Goal: Find specific page/section: Find specific page/section

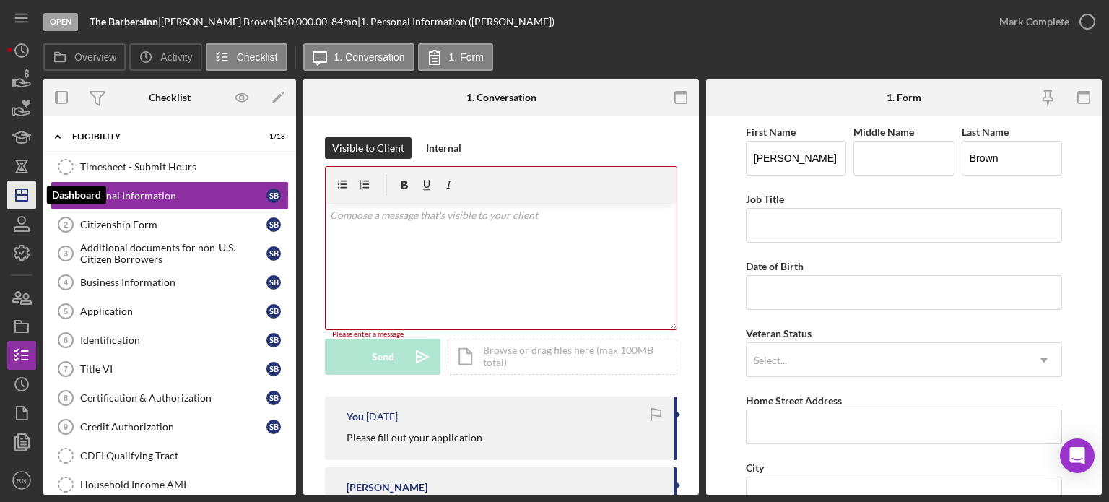
click at [17, 193] on icon "Icon/Dashboard" at bounding box center [22, 195] width 36 height 36
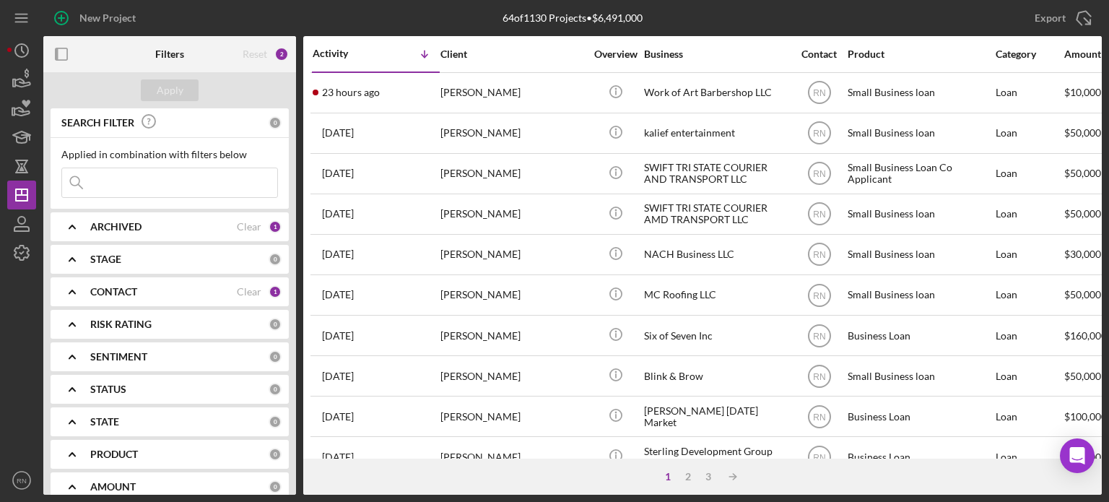
click at [134, 183] on input at bounding box center [169, 182] width 215 height 29
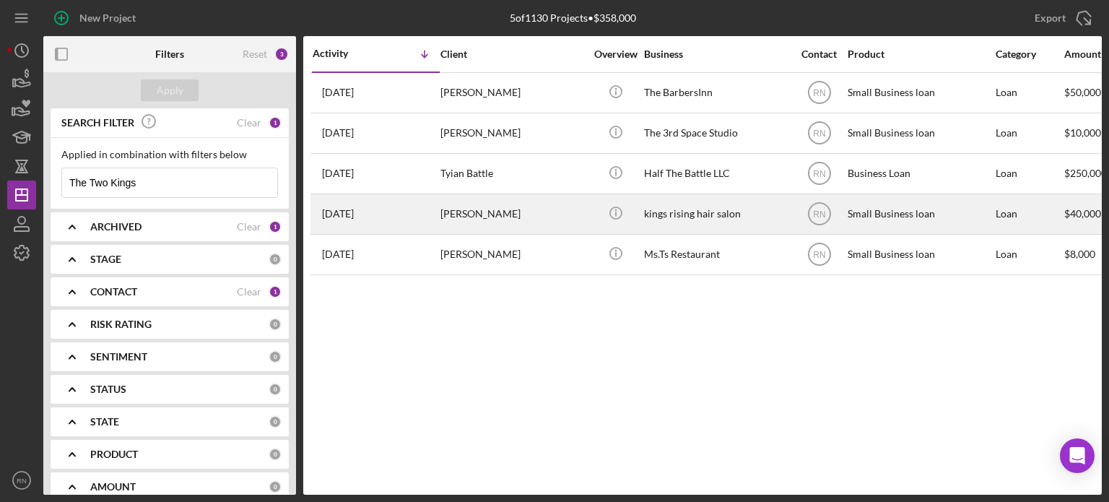
type input "The Two Kings"
click at [674, 216] on div "kings rising hair salon" at bounding box center [716, 214] width 144 height 38
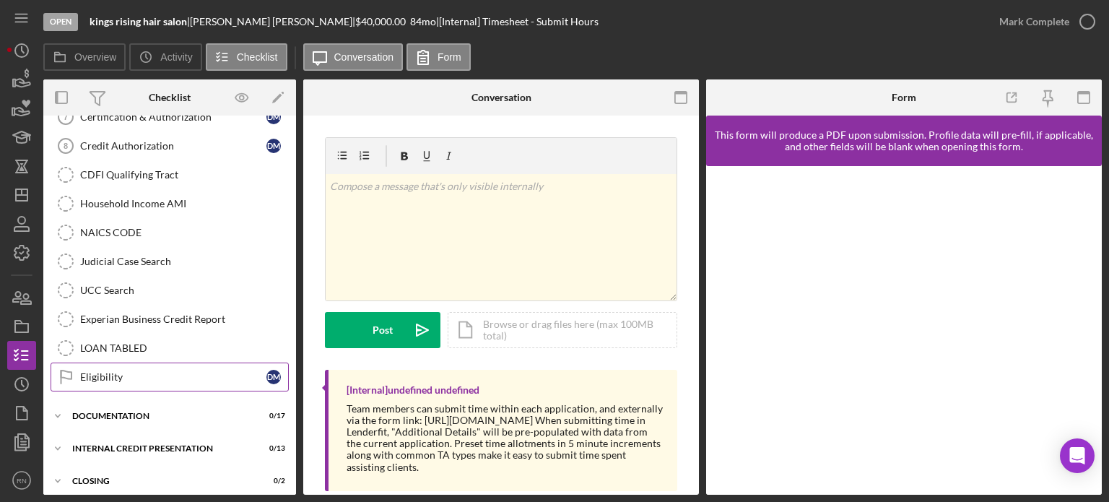
scroll to position [255, 0]
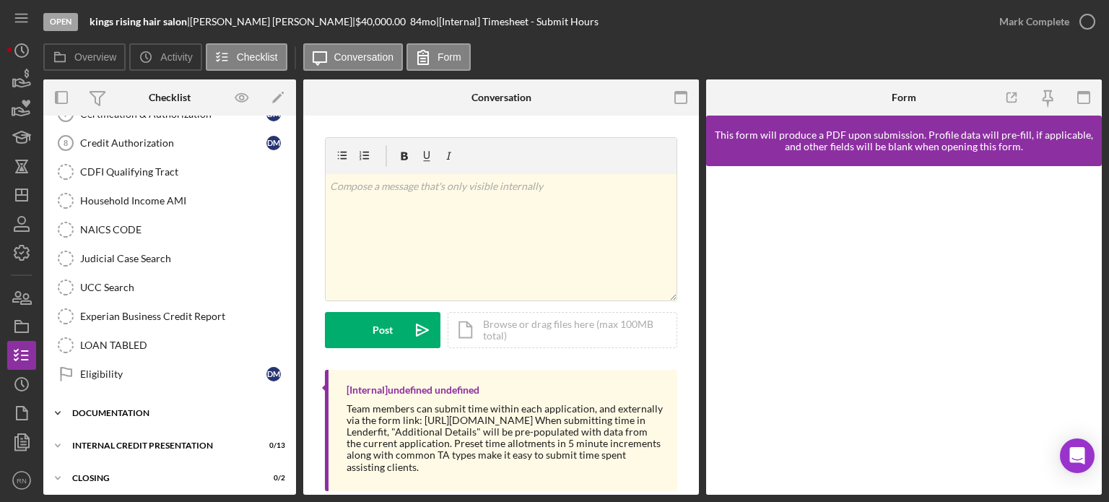
click at [154, 409] on div "Documentation" at bounding box center [175, 413] width 206 height 9
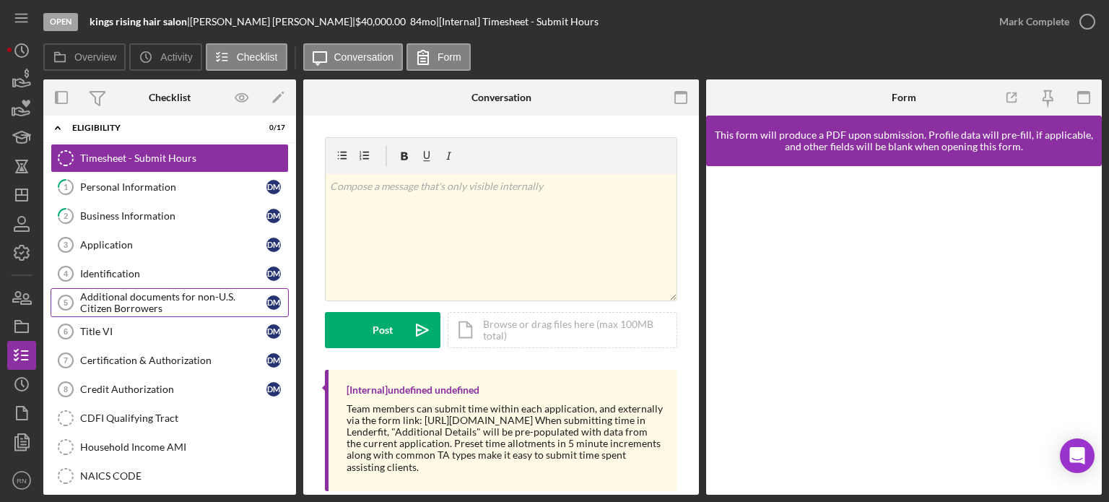
scroll to position [0, 0]
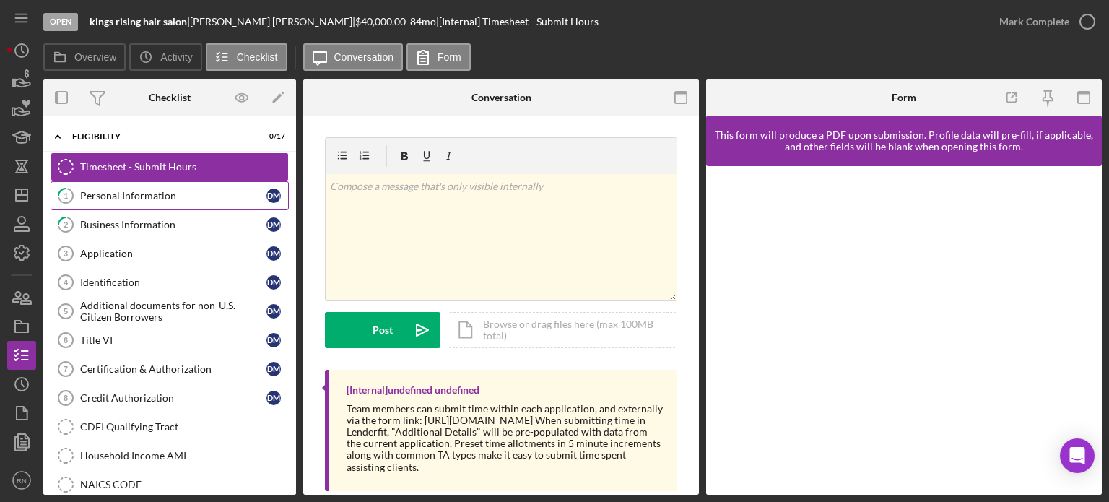
click at [196, 196] on div "Personal Information" at bounding box center [173, 196] width 186 height 12
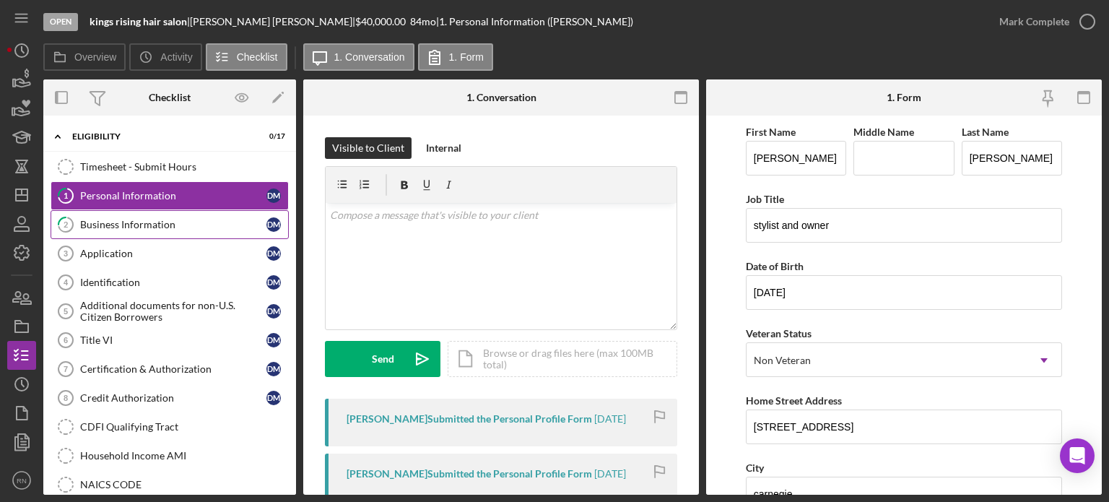
click at [185, 231] on link "2 Business Information [PERSON_NAME]" at bounding box center [170, 224] width 238 height 29
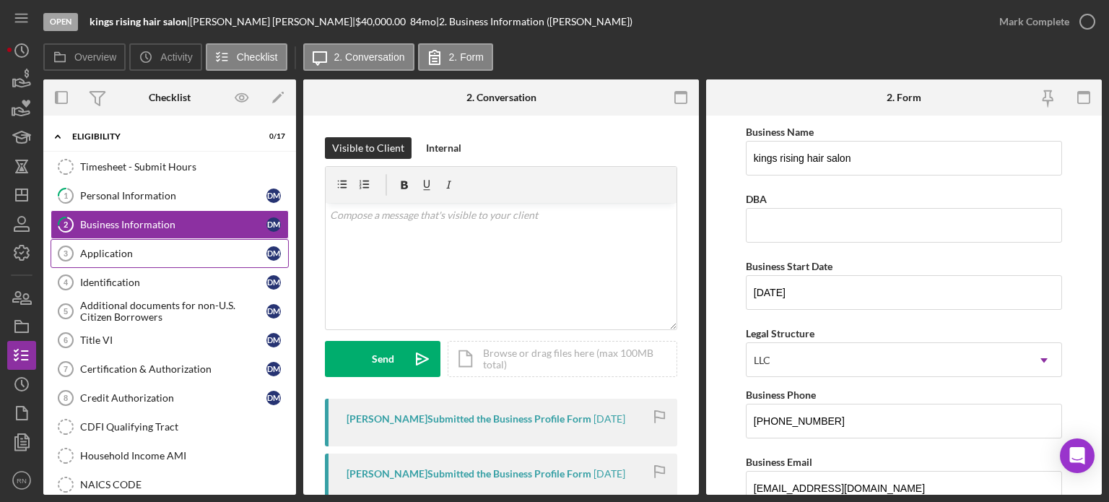
click at [149, 243] on link "Application 3 Application [PERSON_NAME]" at bounding box center [170, 253] width 238 height 29
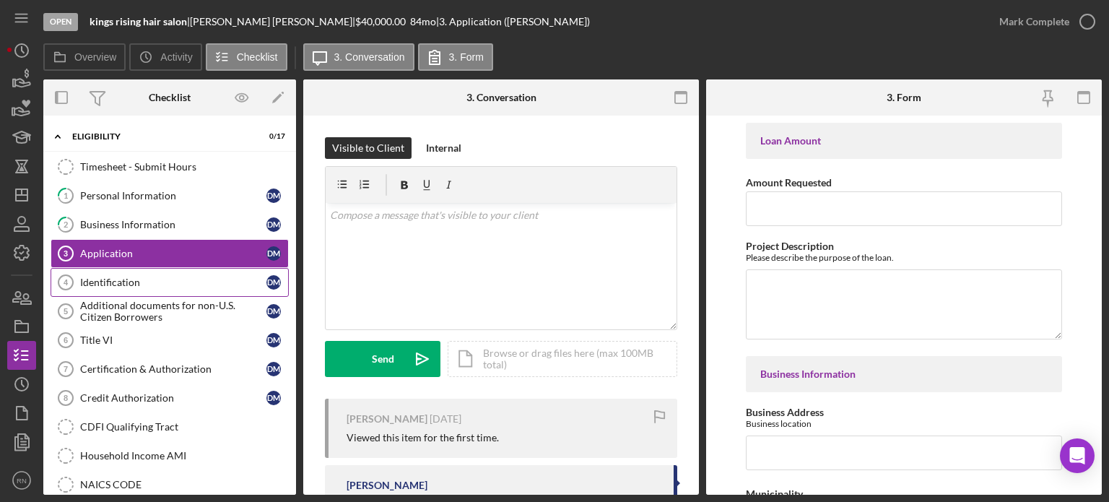
click at [160, 285] on div "Identification" at bounding box center [173, 283] width 186 height 12
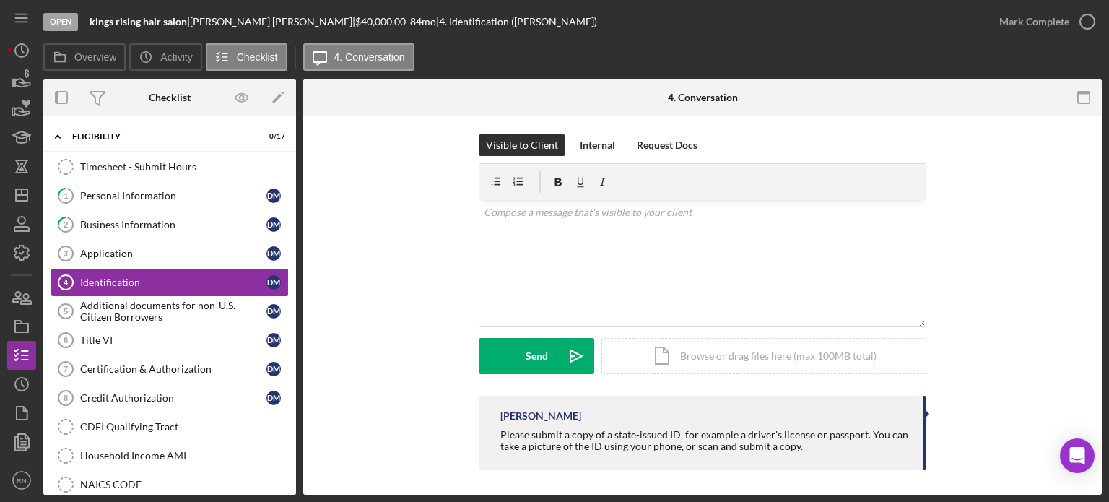
scroll to position [6, 0]
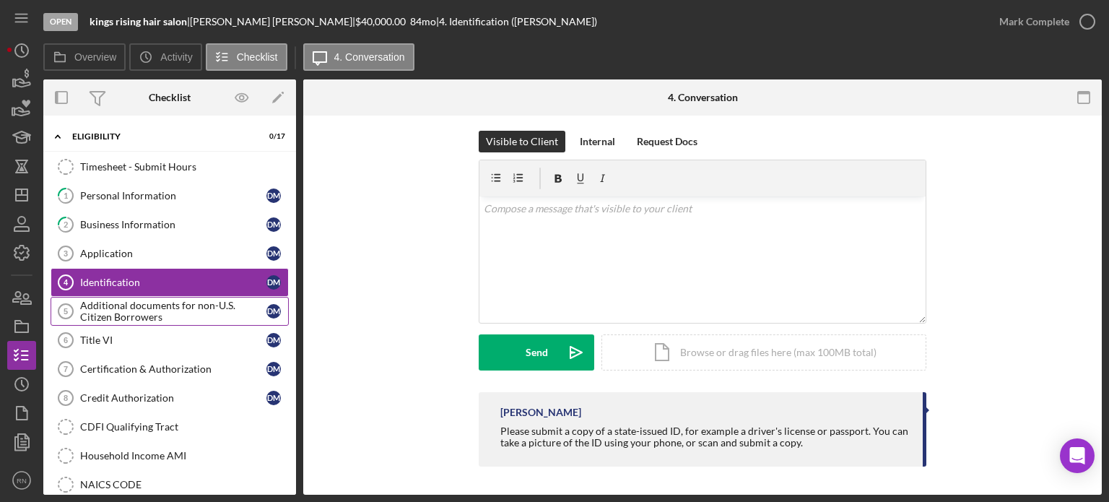
click at [124, 317] on div "Additional documents for non-U.S. Citizen Borrowers" at bounding box center [173, 311] width 186 height 23
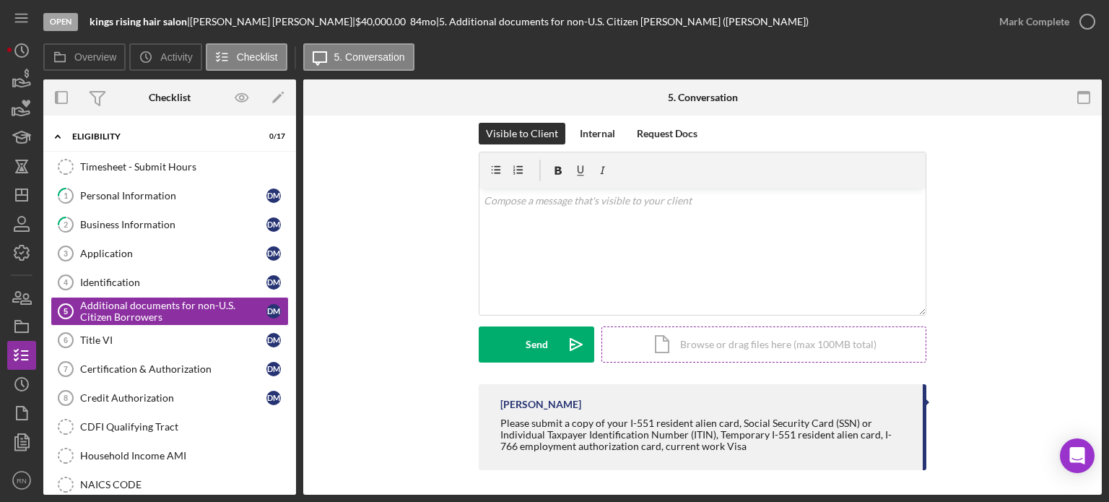
scroll to position [18, 0]
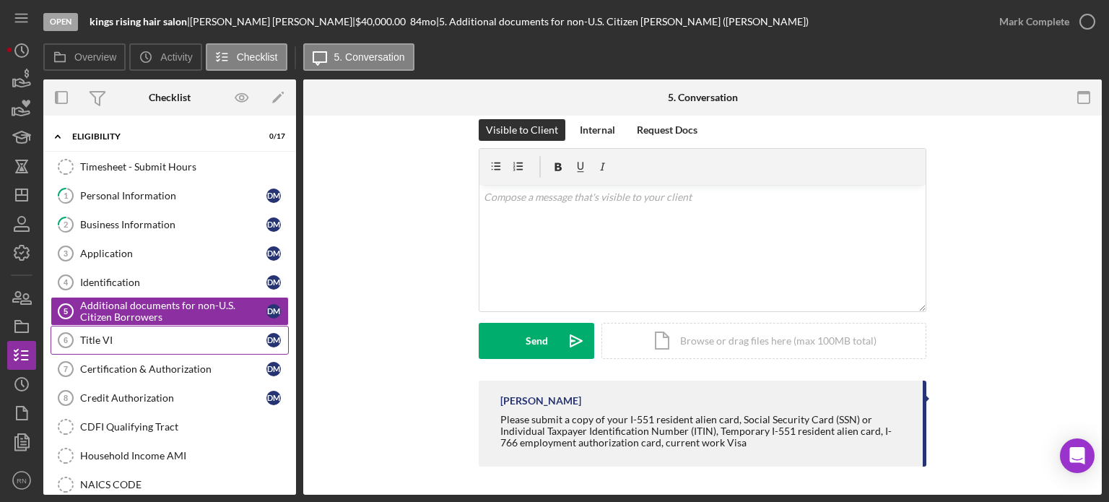
click at [177, 341] on div "Title VI" at bounding box center [173, 340] width 186 height 12
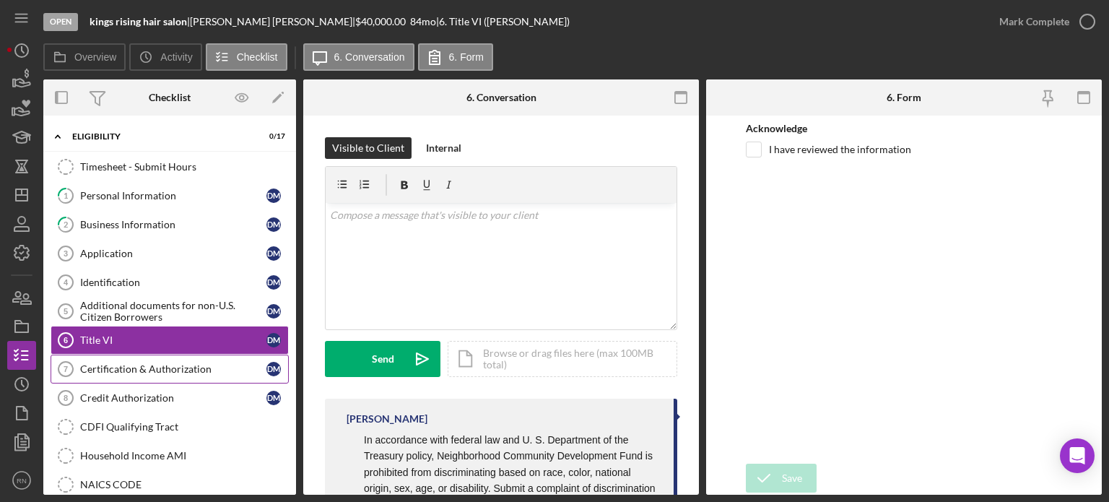
click at [157, 363] on div "Certification & Authorization" at bounding box center [173, 369] width 186 height 12
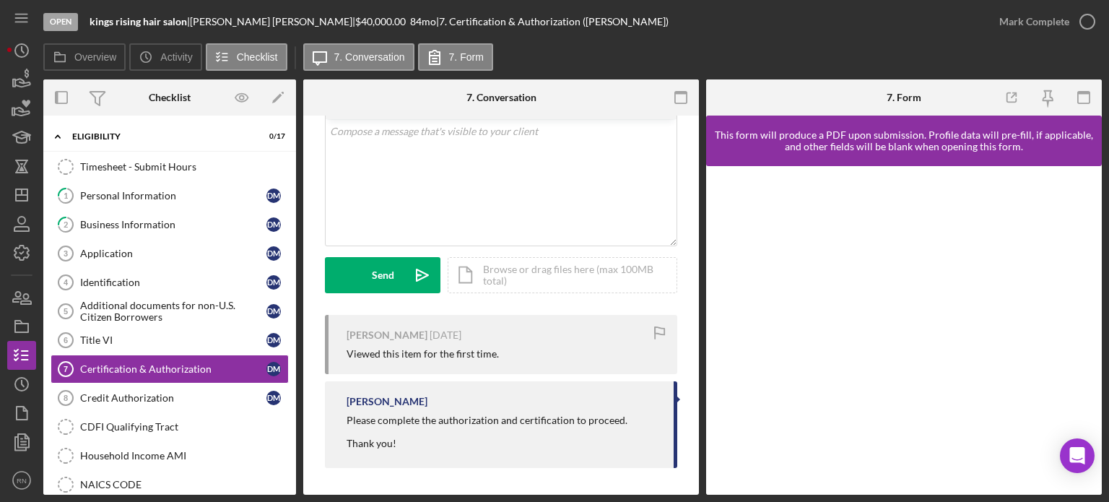
scroll to position [84, 0]
click at [126, 389] on link "Credit Authorization 8 Credit Authorization [PERSON_NAME]" at bounding box center [170, 397] width 238 height 29
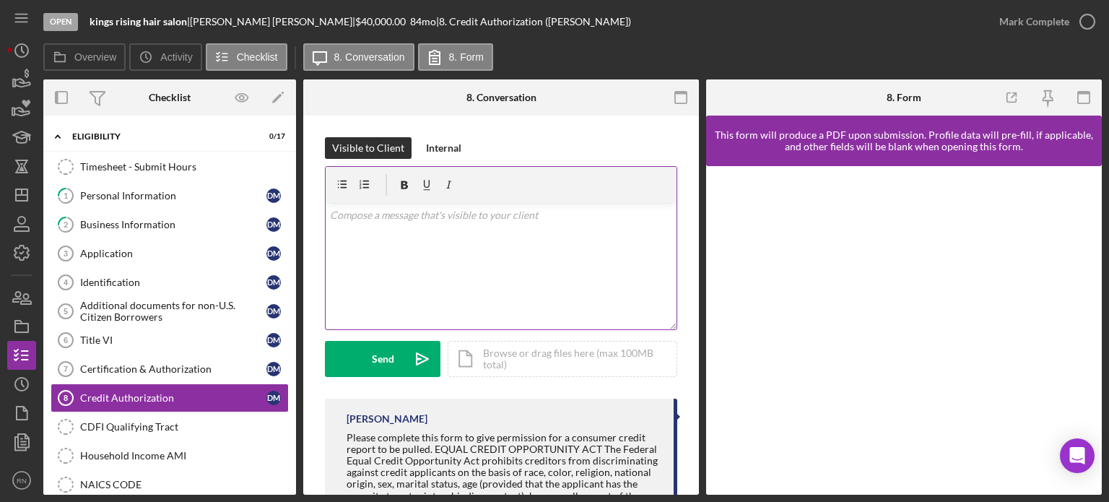
click at [631, 256] on div "v Color teal Color pink Remove color Add row above Add row below Add column bef…" at bounding box center [501, 266] width 351 height 126
